Goal: Register for event/course

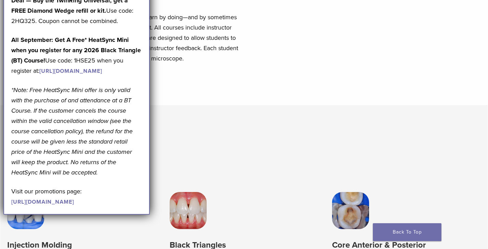
scroll to position [360, 0]
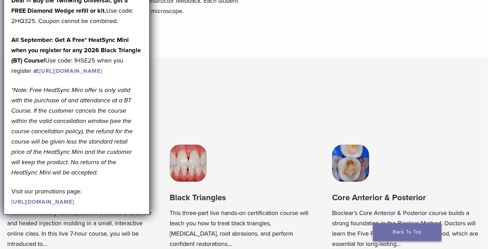
click at [420, 236] on link "Back To Top" at bounding box center [407, 232] width 69 height 18
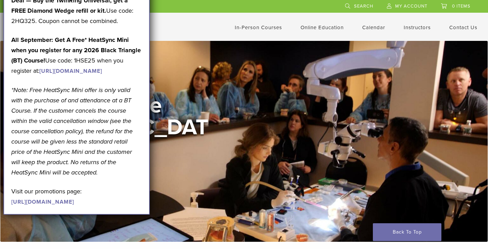
click at [122, 129] on em "*Note: Free HeatSync Mini offer is only valid with the purchase of and attendan…" at bounding box center [71, 131] width 121 height 90
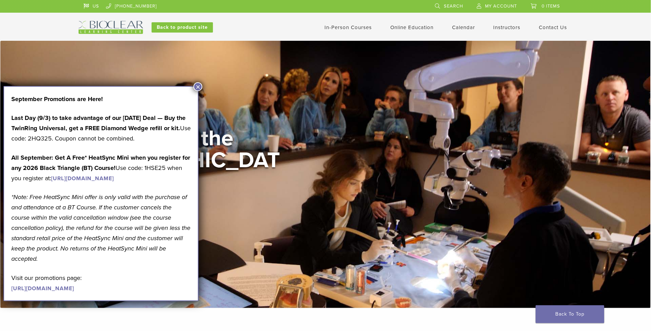
click at [200, 85] on button "×" at bounding box center [197, 86] width 9 height 9
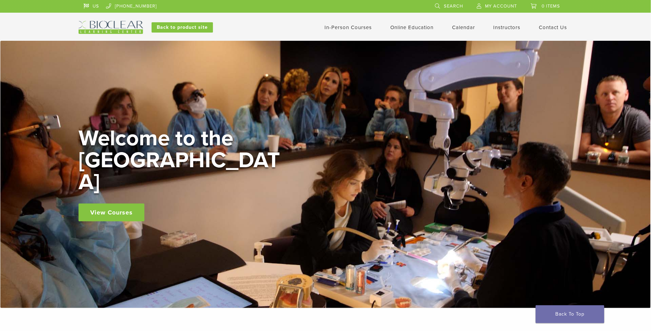
click at [356, 27] on link "In-Person Courses" at bounding box center [347, 27] width 47 height 6
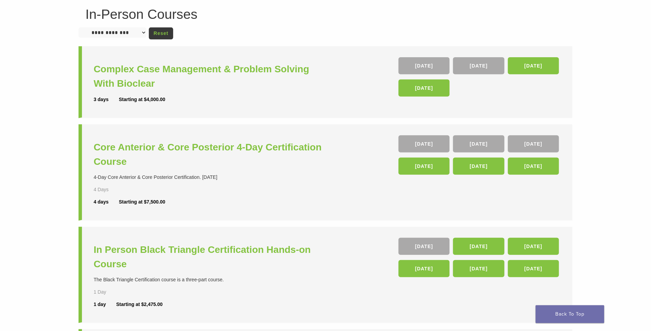
scroll to position [54, 0]
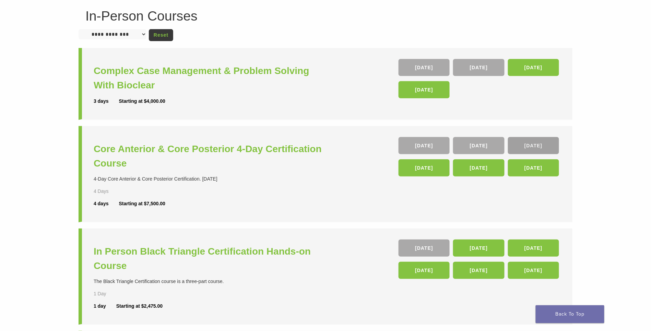
click at [541, 149] on link "05 Nov" at bounding box center [533, 145] width 51 height 17
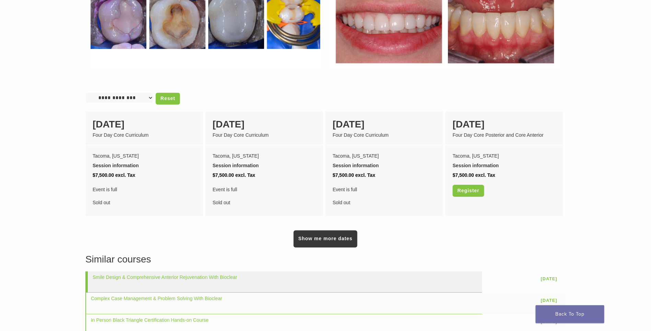
scroll to position [509, 0]
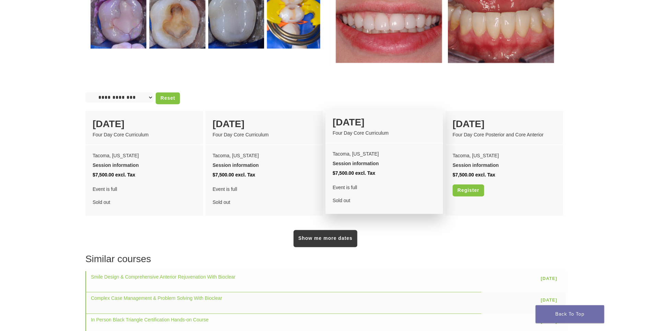
click at [378, 167] on div "Tacoma, Washington Session information Sessions Day One Core Posterior Wed 05 N…" at bounding box center [385, 177] width 118 height 68
click at [359, 149] on div "Tacoma, [US_STATE]" at bounding box center [384, 154] width 103 height 10
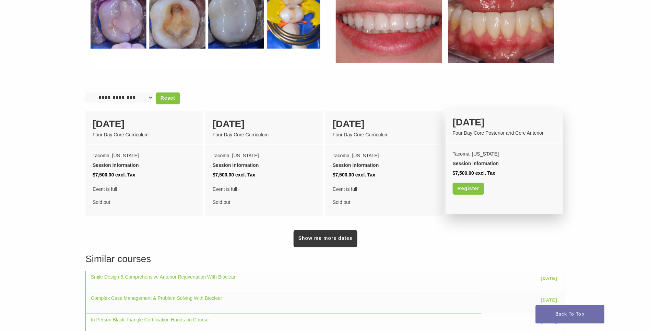
click at [487, 124] on div "04 February Four Day Core Posterior and Core Anterior" at bounding box center [505, 126] width 118 height 34
